Goal: Navigation & Orientation: Find specific page/section

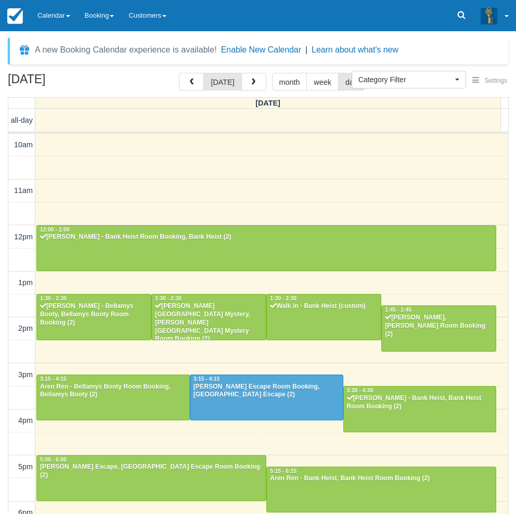
select select
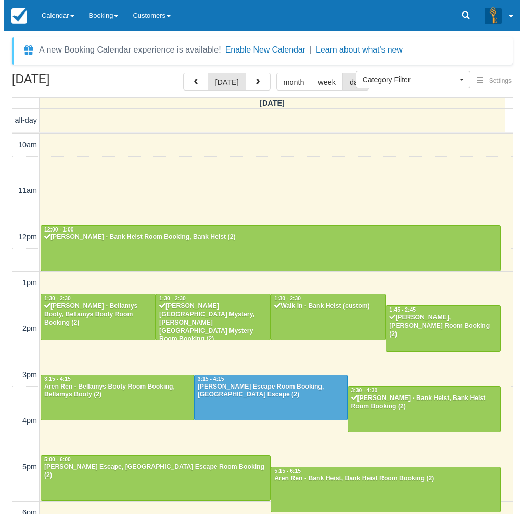
scroll to position [164, 0]
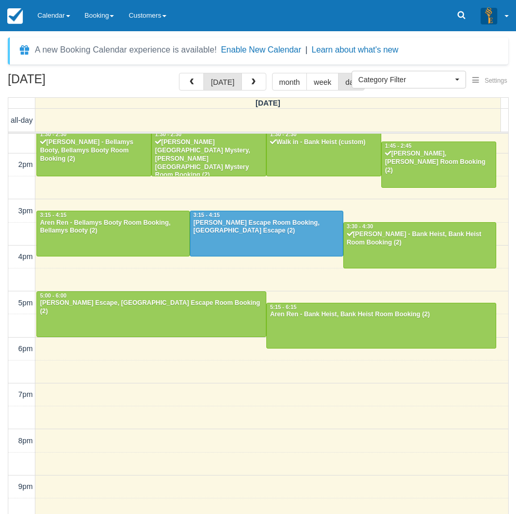
click at [4, 175] on div "[DATE] [DATE] month week day [DATE] all-day 10am 11am 12pm 1pm 2pm 3pm 4pm 5pm …" at bounding box center [258, 309] width 516 height 472
click at [256, 81] on button "button" at bounding box center [253, 82] width 25 height 18
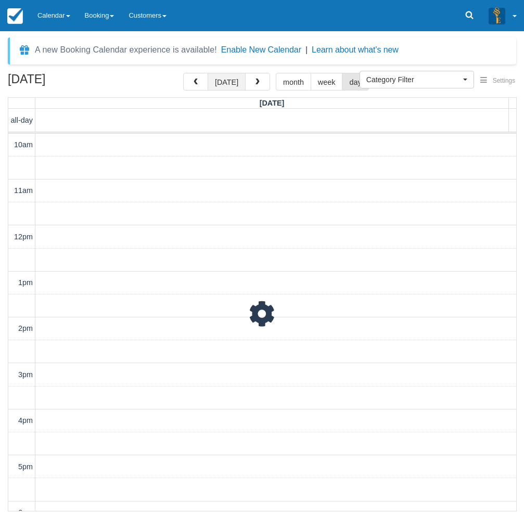
scroll to position [184, 0]
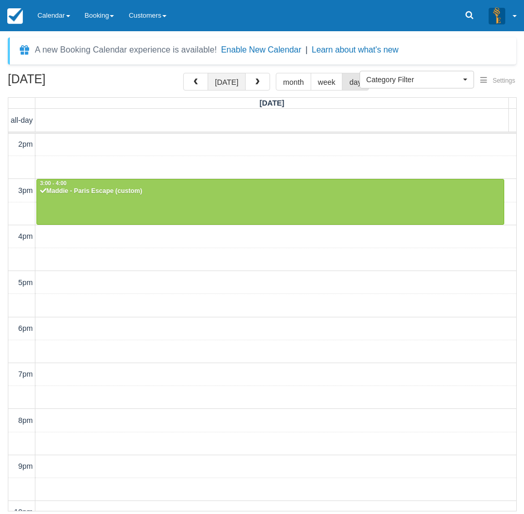
click at [229, 85] on button "[DATE]" at bounding box center [227, 82] width 38 height 18
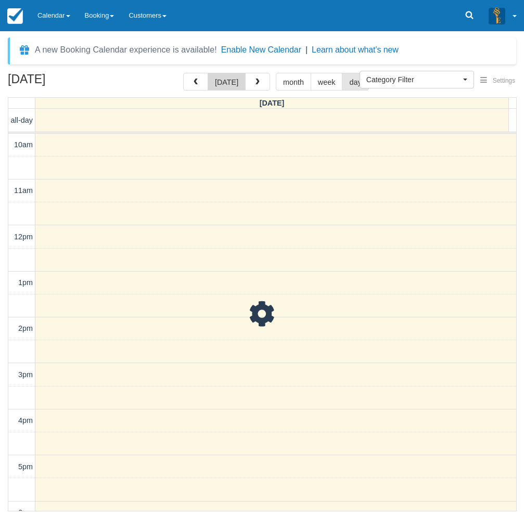
scroll to position [184, 0]
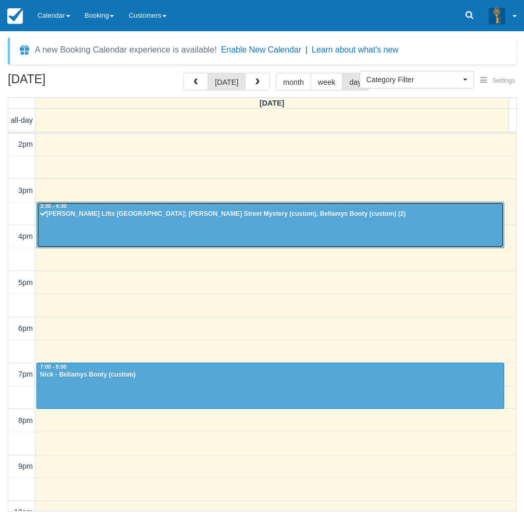
click at [185, 231] on div at bounding box center [270, 224] width 467 height 45
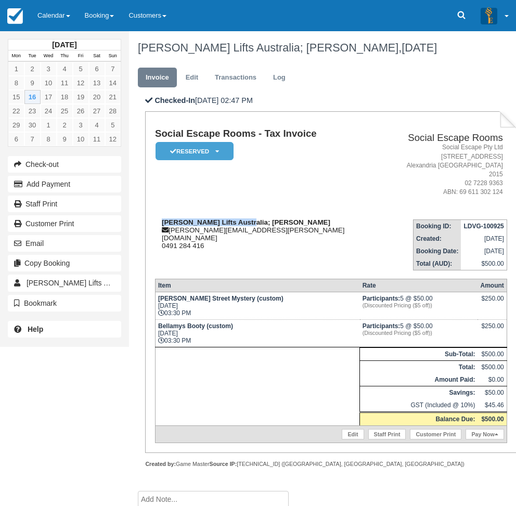
drag, startPoint x: 170, startPoint y: 212, endPoint x: 241, endPoint y: 215, distance: 70.8
click at [241, 219] on div "Schindler Lifts Australia; Isabel Di Paolantonio isabel.di.paolantonio1@schindl…" at bounding box center [272, 234] width 235 height 31
copy strong "Schindler Lifts Australia"
click at [234, 220] on div "Schindler Lifts Australia; Isabel Di Paolantonio isabel.di.paolantonio1@schindl…" at bounding box center [272, 234] width 235 height 31
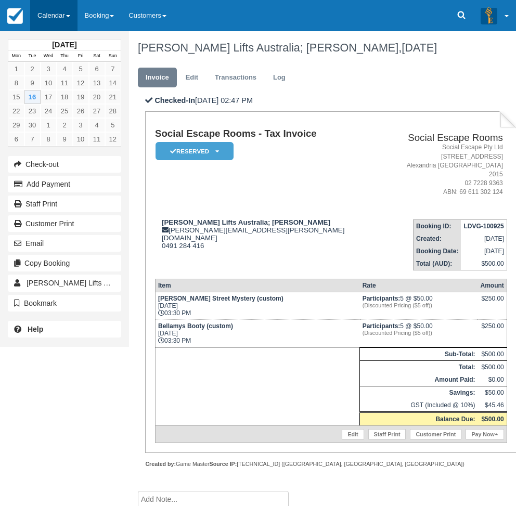
click at [64, 19] on link "Calendar" at bounding box center [53, 15] width 47 height 31
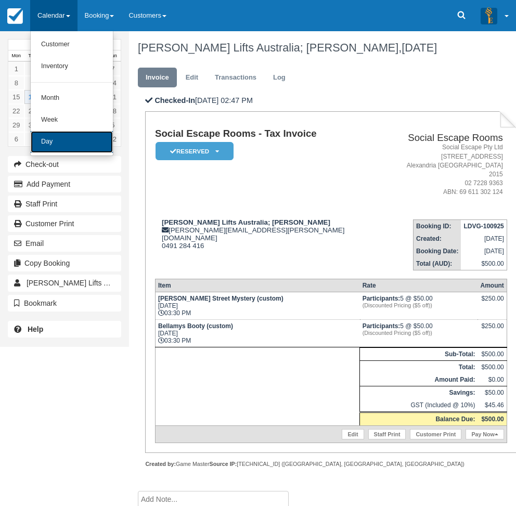
click at [63, 141] on link "Day" at bounding box center [72, 142] width 82 height 22
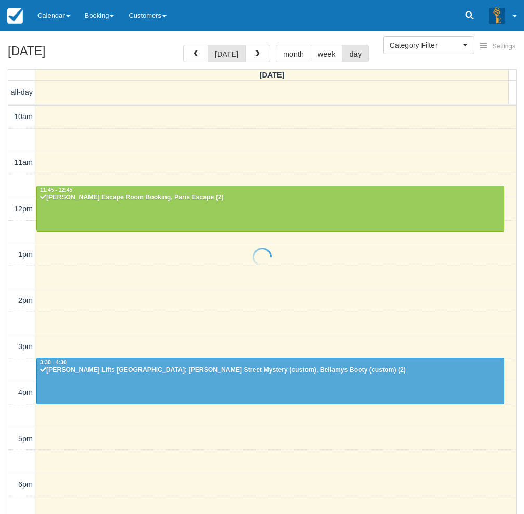
select select
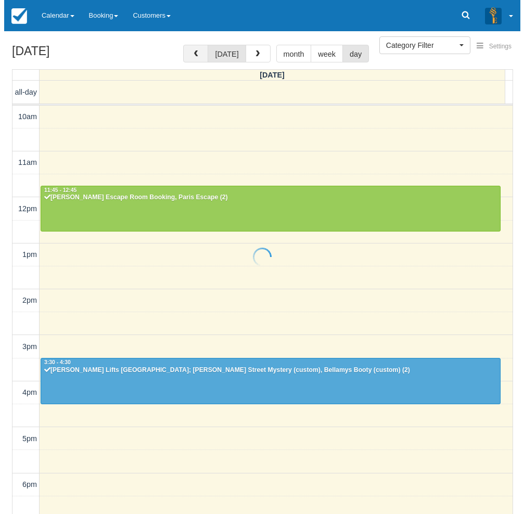
scroll to position [164, 0]
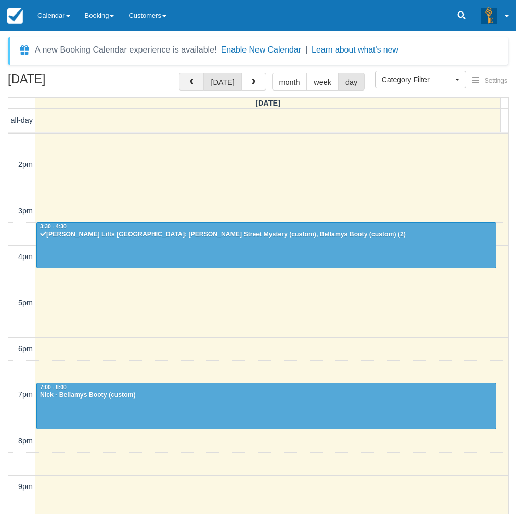
click at [194, 81] on span "button" at bounding box center [191, 82] width 7 height 7
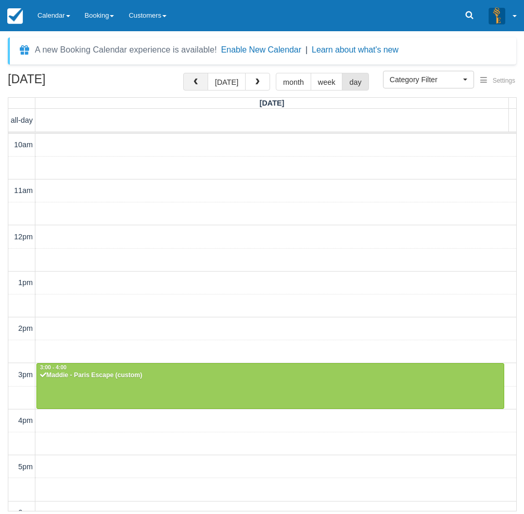
scroll to position [184, 0]
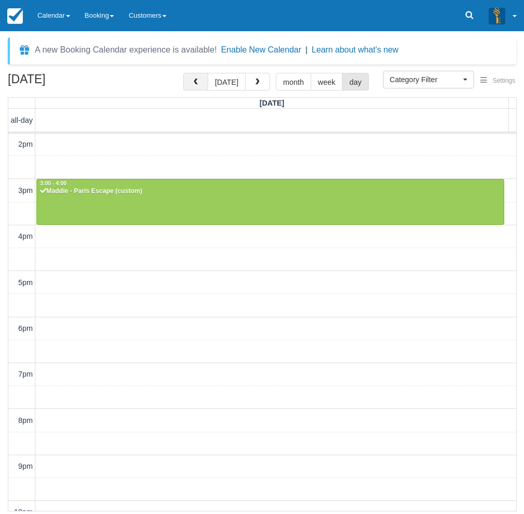
click at [194, 81] on span "button" at bounding box center [195, 82] width 7 height 7
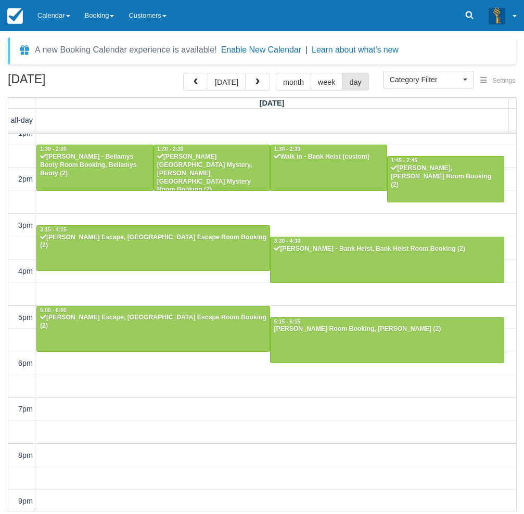
scroll to position [28, 0]
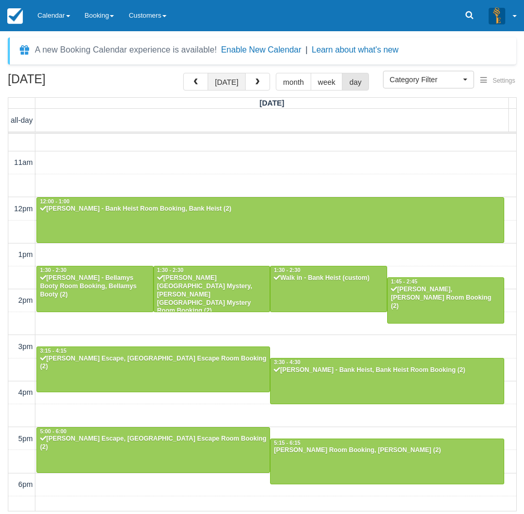
click at [231, 83] on button "[DATE]" at bounding box center [227, 82] width 38 height 18
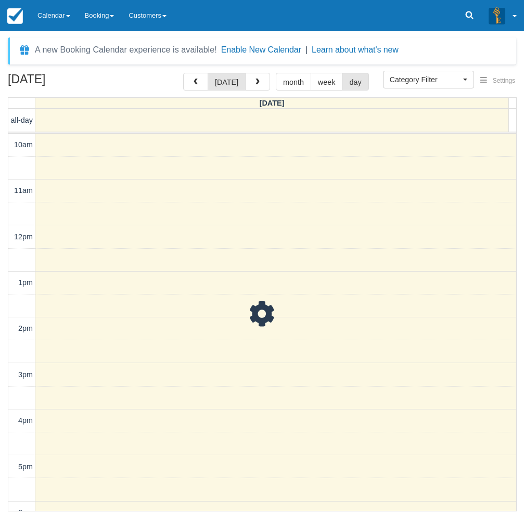
scroll to position [184, 0]
